Goal: Task Accomplishment & Management: Complete application form

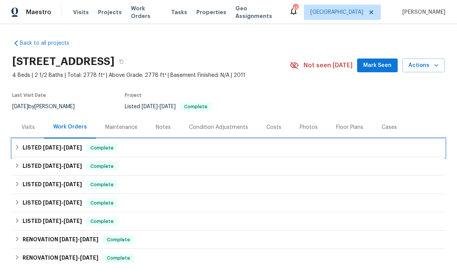
click at [160, 144] on div "LISTED [DATE] - [DATE] Complete" at bounding box center [228, 147] width 427 height 9
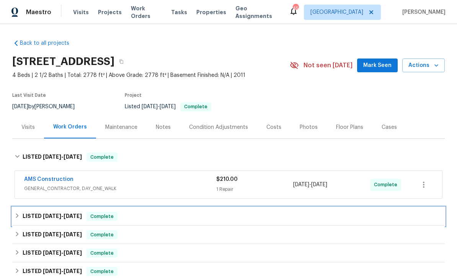
click at [185, 216] on div "LISTED [DATE] - [DATE] Complete" at bounding box center [228, 216] width 427 height 9
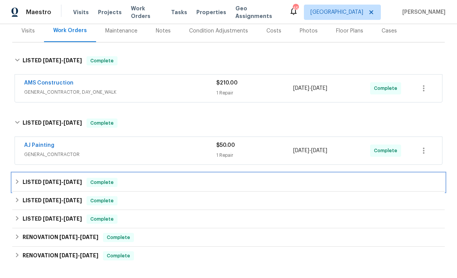
click at [192, 189] on div "LISTED [DATE] - [DATE] Complete" at bounding box center [228, 182] width 432 height 18
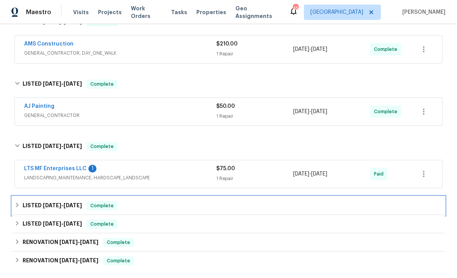
click at [189, 200] on div "LISTED [DATE] - [DATE] Complete" at bounding box center [228, 206] width 432 height 18
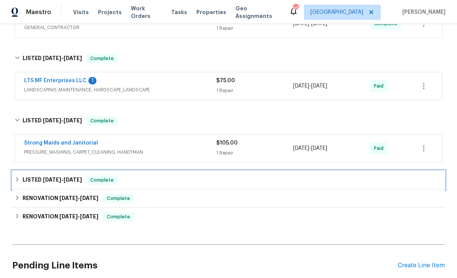
click at [197, 174] on div "LISTED [DATE] - [DATE] Complete" at bounding box center [228, 180] width 432 height 18
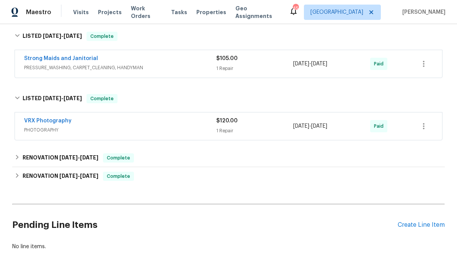
click at [435, 227] on div "Create Line Item" at bounding box center [420, 224] width 47 height 7
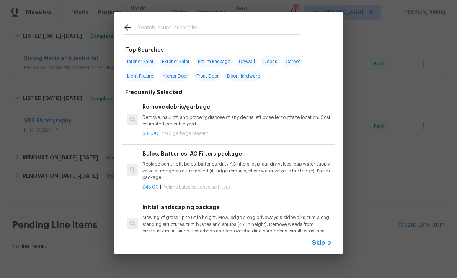
scroll to position [307, 0]
click at [321, 241] on span "Skip" at bounding box center [318, 243] width 13 height 8
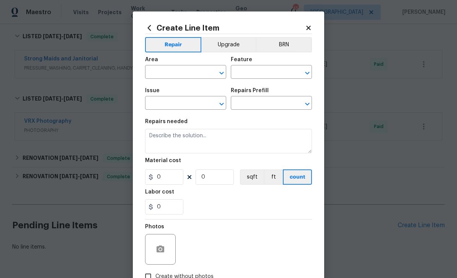
click at [178, 73] on input "text" at bounding box center [175, 73] width 60 height 12
click at [193, 87] on li "HVAC" at bounding box center [185, 90] width 81 height 13
type input "HVAC"
click at [267, 72] on input "text" at bounding box center [261, 73] width 60 height 12
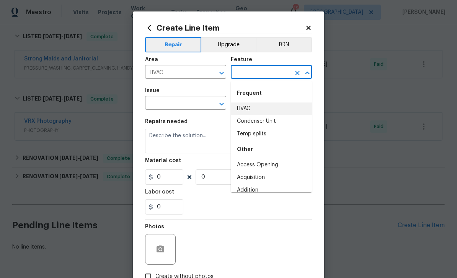
click at [260, 106] on li "HVAC" at bounding box center [271, 108] width 81 height 13
type input "HVAC"
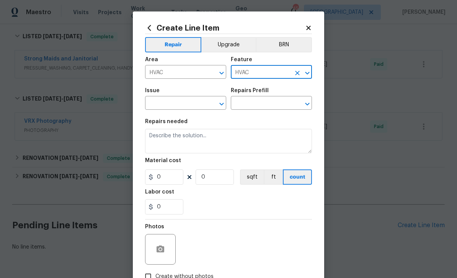
click at [182, 106] on input "text" at bounding box center [175, 104] width 60 height 12
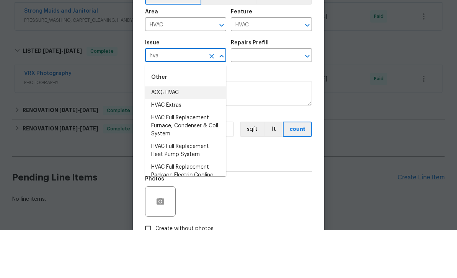
scroll to position [0, 0]
click at [203, 147] on li "HVAC Extras" at bounding box center [185, 153] width 81 height 13
type input "HVAC Extras"
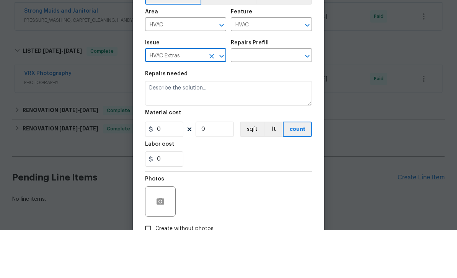
click at [306, 102] on icon "Open" at bounding box center [307, 103] width 4 height 3
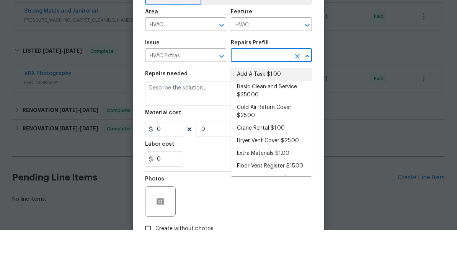
click at [276, 116] on li "Add A Task $1.00" at bounding box center [271, 122] width 81 height 13
type input "Add A Task $1.00"
type textarea "HPM to detail"
type input "1"
type input "Add A Task $1.00"
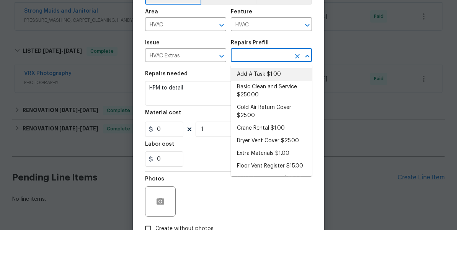
type input "1"
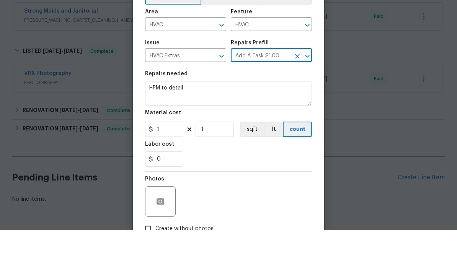
scroll to position [24, 0]
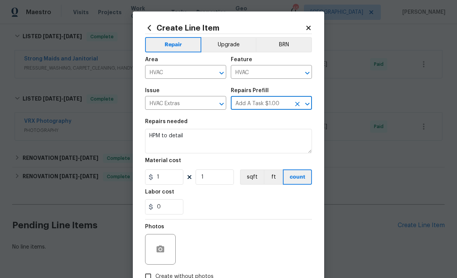
click at [169, 247] on div at bounding box center [160, 249] width 31 height 31
click at [160, 244] on button "button" at bounding box center [160, 249] width 18 height 18
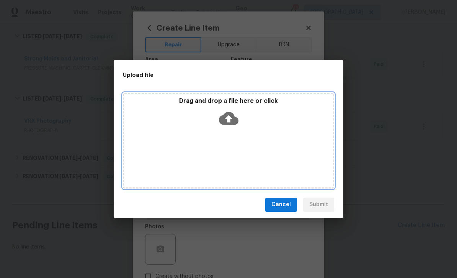
click at [230, 126] on icon at bounding box center [229, 119] width 20 height 20
click at [228, 114] on icon at bounding box center [229, 118] width 20 height 13
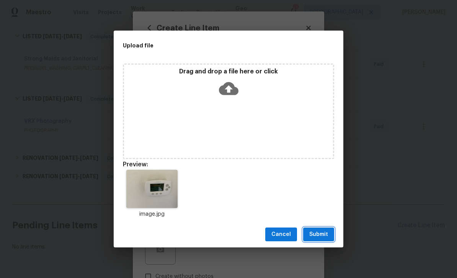
click at [326, 229] on button "Submit" at bounding box center [318, 235] width 31 height 14
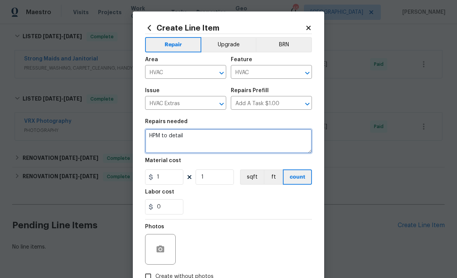
click at [212, 142] on textarea "HPM to detail" at bounding box center [228, 141] width 167 height 24
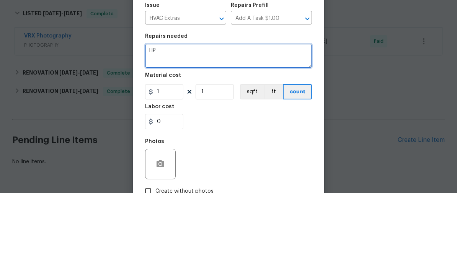
type textarea "H"
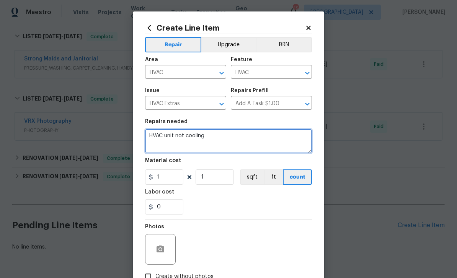
type textarea "HVAC unit not cooling"
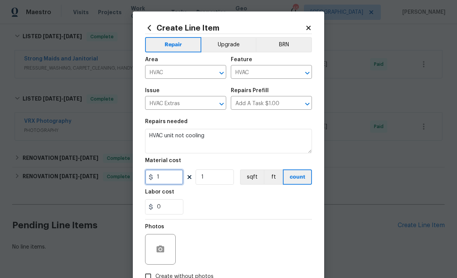
click at [174, 180] on input "1" at bounding box center [164, 176] width 38 height 15
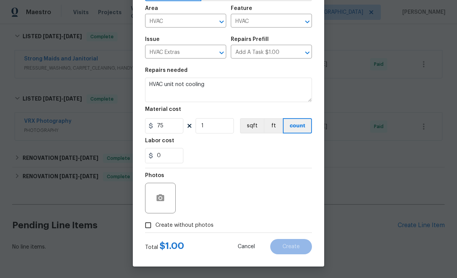
scroll to position [53, 0]
type input "75"
click at [166, 200] on div "Repair Upgrade BRN Area HVAC ​ Feature HVAC ​ Issue HVAC Extras ​ Repairs Prefi…" at bounding box center [228, 108] width 167 height 250
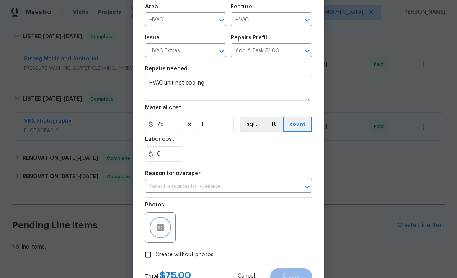
click at [160, 228] on icon "button" at bounding box center [160, 227] width 8 height 7
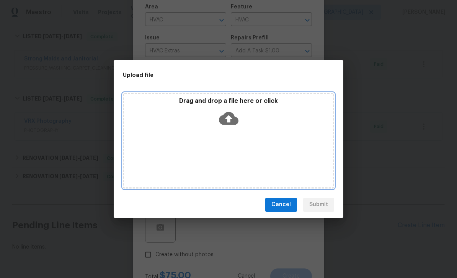
click at [228, 115] on icon at bounding box center [229, 118] width 20 height 13
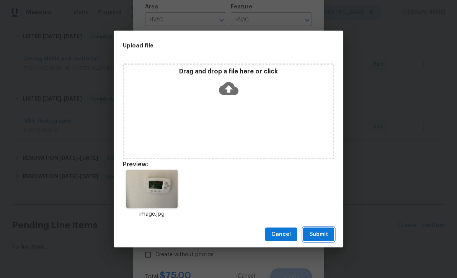
click at [326, 228] on button "Submit" at bounding box center [318, 235] width 31 height 14
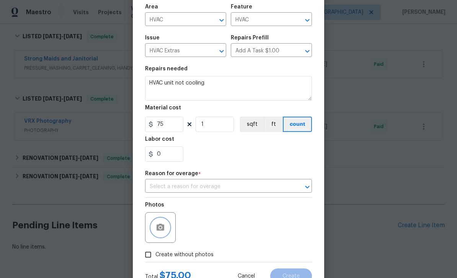
click at [306, 188] on icon "Open" at bounding box center [306, 186] width 9 height 9
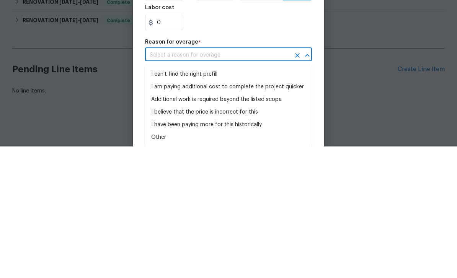
click at [246, 200] on li "I can't find the right prefill" at bounding box center [228, 206] width 167 height 13
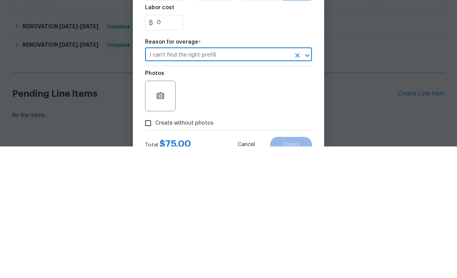
type input "I can't find the right prefill"
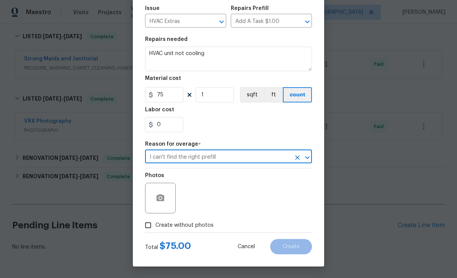
scroll to position [85, 0]
click at [168, 202] on button "button" at bounding box center [160, 198] width 18 height 18
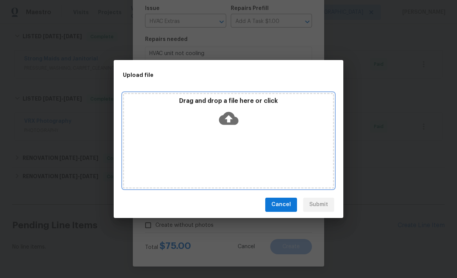
click at [231, 117] on icon at bounding box center [229, 118] width 20 height 13
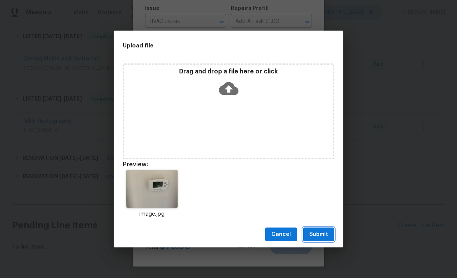
click at [324, 237] on span "Submit" at bounding box center [318, 235] width 19 height 10
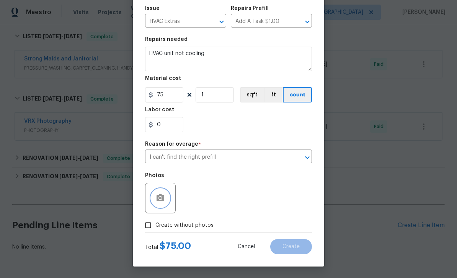
click at [307, 155] on icon "Open" at bounding box center [306, 157] width 9 height 9
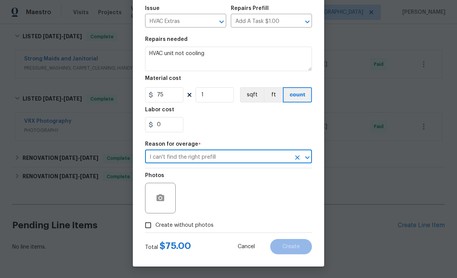
click at [161, 229] on label "Create without photos" at bounding box center [177, 225] width 73 height 15
click at [155, 229] on input "Create without photos" at bounding box center [148, 225] width 15 height 15
checkbox input "true"
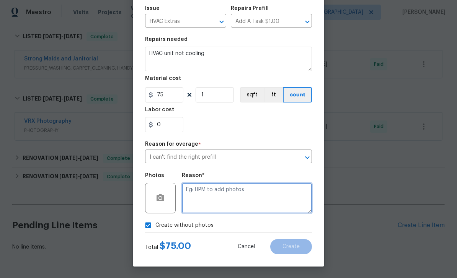
click at [213, 201] on textarea at bounding box center [247, 198] width 130 height 31
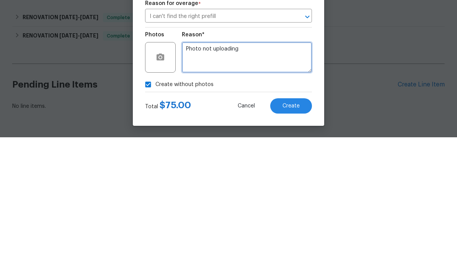
type textarea "Photo not uploading"
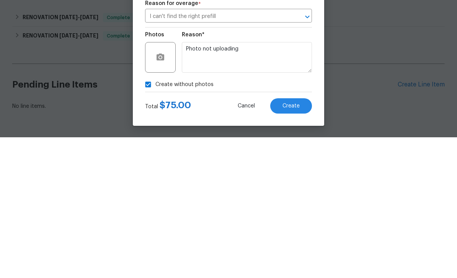
click at [304, 239] on button "Create" at bounding box center [291, 246] width 42 height 15
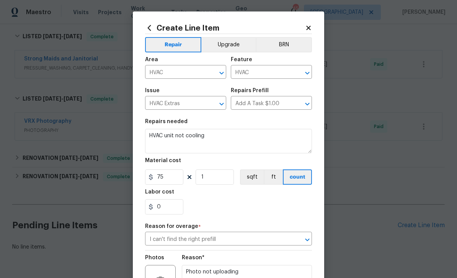
scroll to position [0, 0]
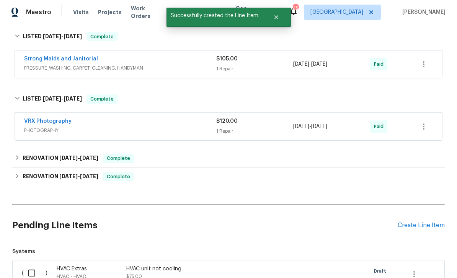
click at [26, 265] on input "checkbox" at bounding box center [35, 273] width 22 height 16
checkbox input "true"
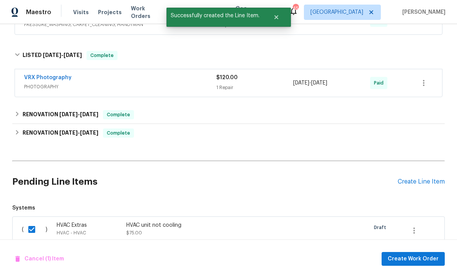
scroll to position [369, 0]
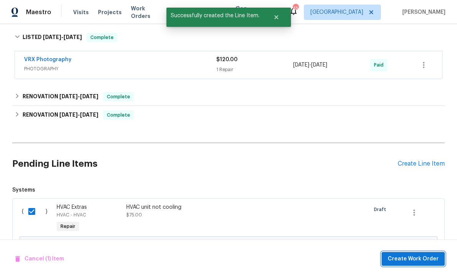
click at [421, 261] on span "Create Work Order" at bounding box center [412, 259] width 51 height 10
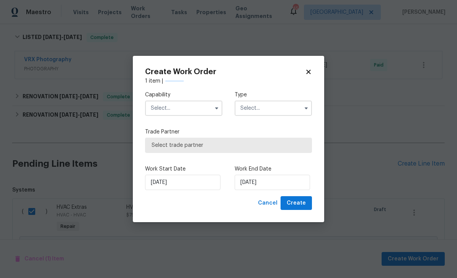
click at [295, 99] on div "Type" at bounding box center [272, 103] width 77 height 25
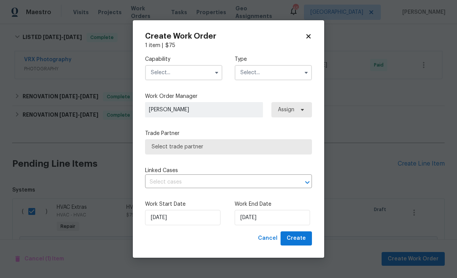
click at [299, 105] on span "Assign" at bounding box center [291, 109] width 41 height 15
click at [303, 75] on icon "button" at bounding box center [306, 73] width 6 height 6
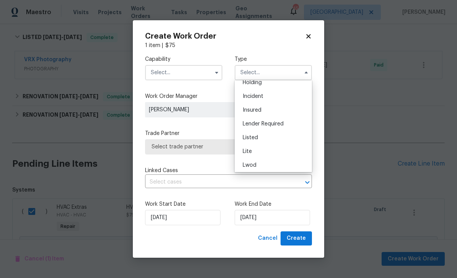
scroll to position [37, 0]
click at [277, 133] on div "Listed" at bounding box center [272, 135] width 73 height 14
type input "Listed"
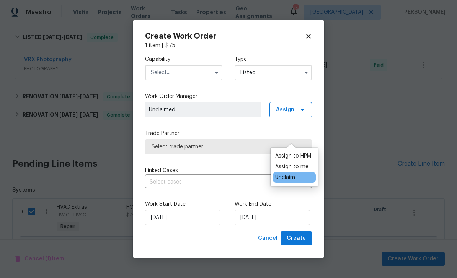
click at [214, 72] on icon "button" at bounding box center [216, 73] width 6 height 6
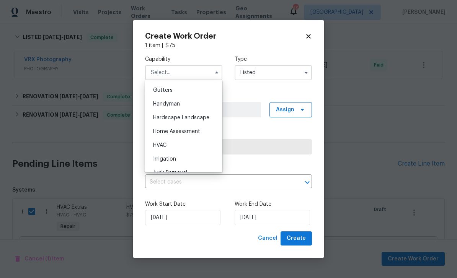
scroll to position [399, 0]
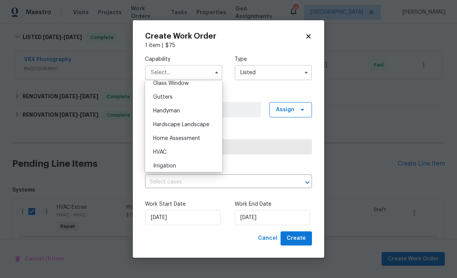
click at [181, 149] on div "HVAC" at bounding box center [183, 152] width 73 height 14
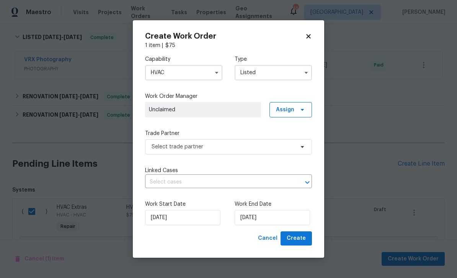
type input "HVAC"
click at [301, 109] on icon at bounding box center [302, 110] width 6 height 6
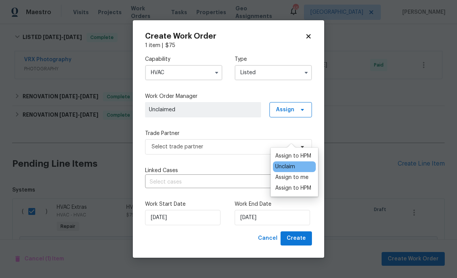
click at [307, 152] on div "Assign to HPM" at bounding box center [293, 156] width 36 height 8
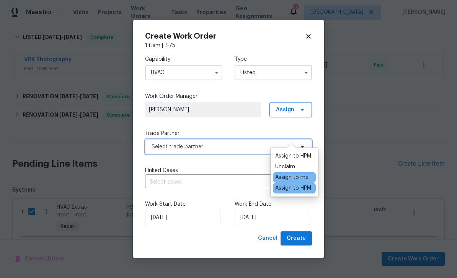
click at [233, 142] on span "Select trade partner" at bounding box center [228, 146] width 167 height 15
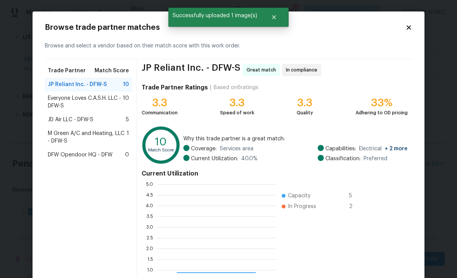
scroll to position [107, 119]
click at [113, 99] on span "Everyone Loves C.A.S.H. LLC - DFW-S" at bounding box center [85, 101] width 75 height 15
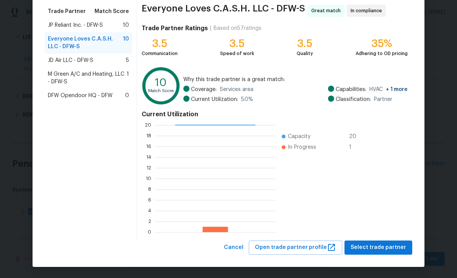
scroll to position [59, 0]
click at [398, 248] on span "Select trade partner" at bounding box center [377, 248] width 55 height 10
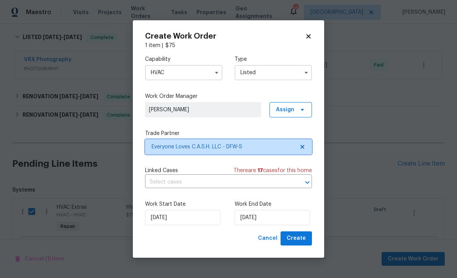
scroll to position [0, 0]
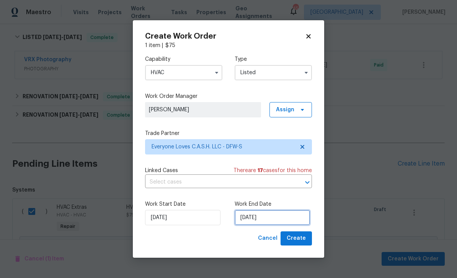
click at [290, 216] on input "[DATE]" at bounding box center [271, 217] width 75 height 15
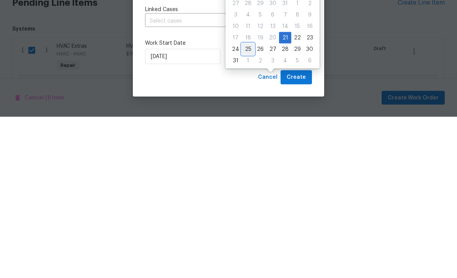
click at [249, 205] on div "25" at bounding box center [248, 210] width 12 height 11
type input "[DATE]"
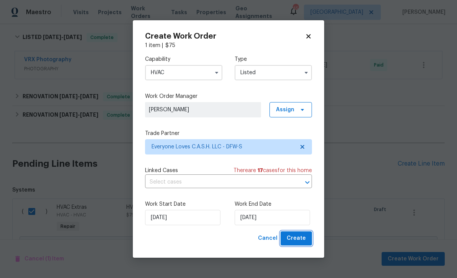
click at [299, 237] on span "Create" at bounding box center [295, 239] width 19 height 10
checkbox input "false"
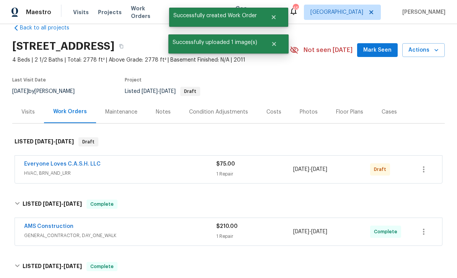
scroll to position [10, 0]
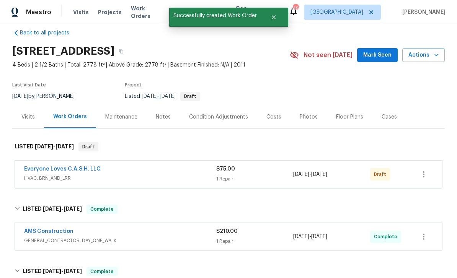
click at [413, 165] on div "Everyone Loves C.A.S.H. LLC HVAC, BRN_AND_LRR $75.00 1 Repair [DATE] - [DATE] D…" at bounding box center [219, 174] width 390 height 18
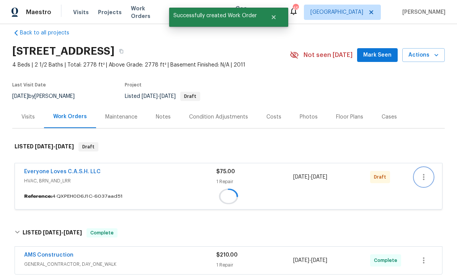
click at [424, 168] on button "button" at bounding box center [423, 177] width 18 height 18
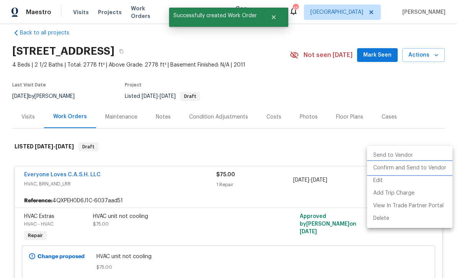
click at [436, 167] on li "Confirm and Send to Vendor" at bounding box center [409, 168] width 85 height 13
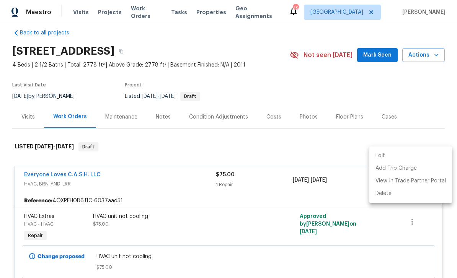
click at [254, 269] on div at bounding box center [228, 139] width 457 height 278
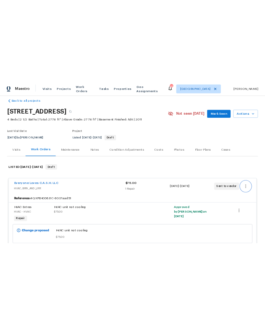
scroll to position [0, 0]
